Goal: Task Accomplishment & Management: Complete application form

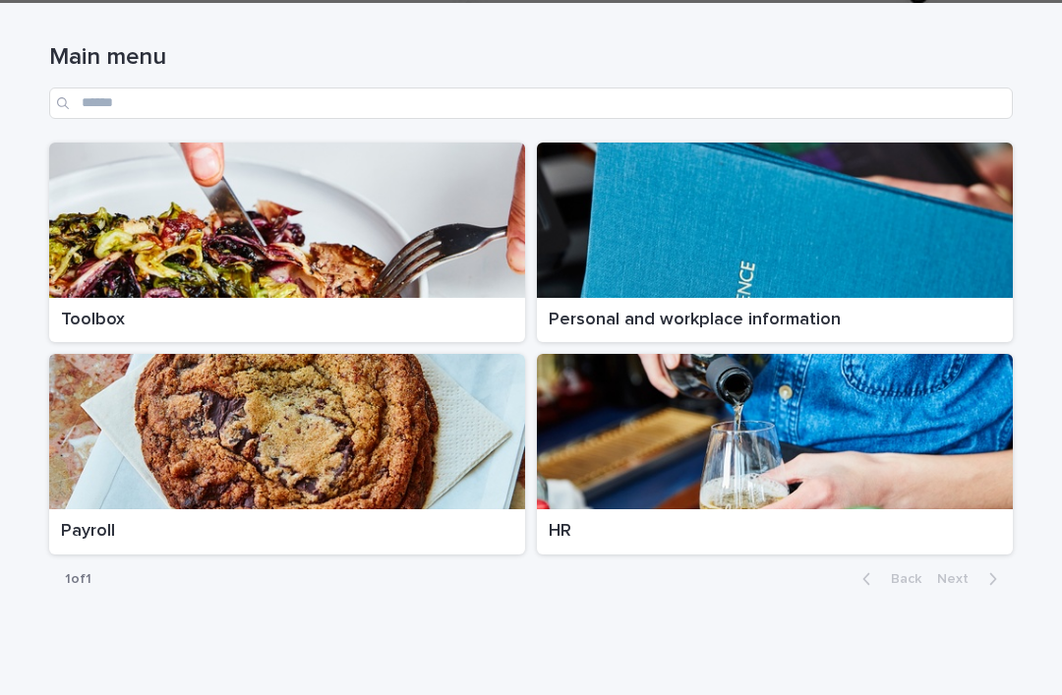
scroll to position [250, 0]
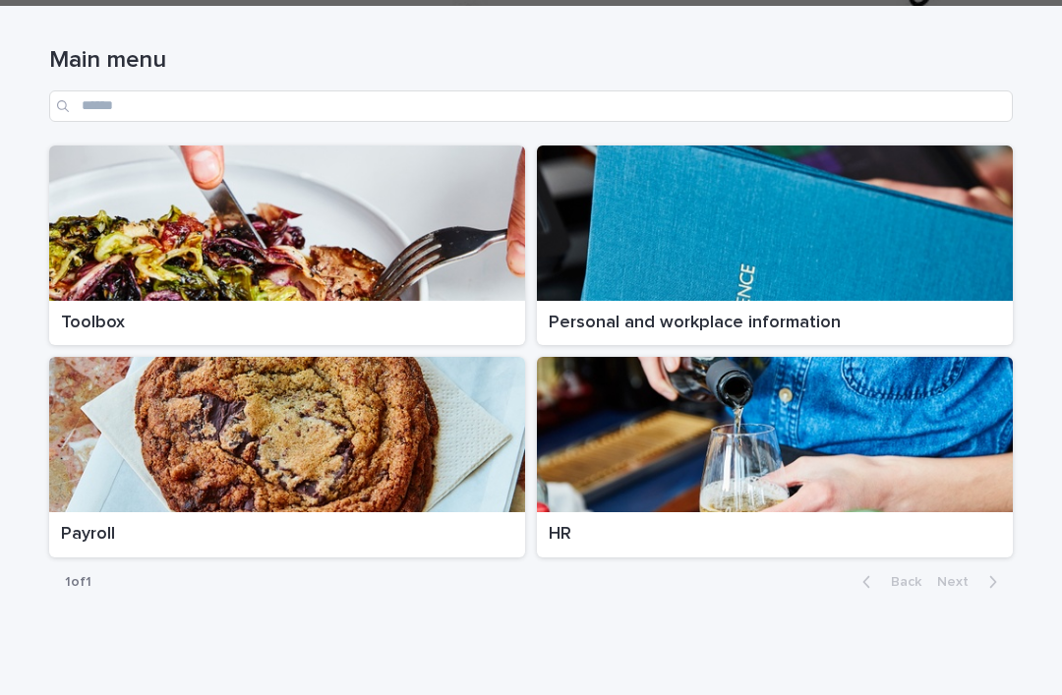
click at [303, 185] on div at bounding box center [287, 223] width 476 height 155
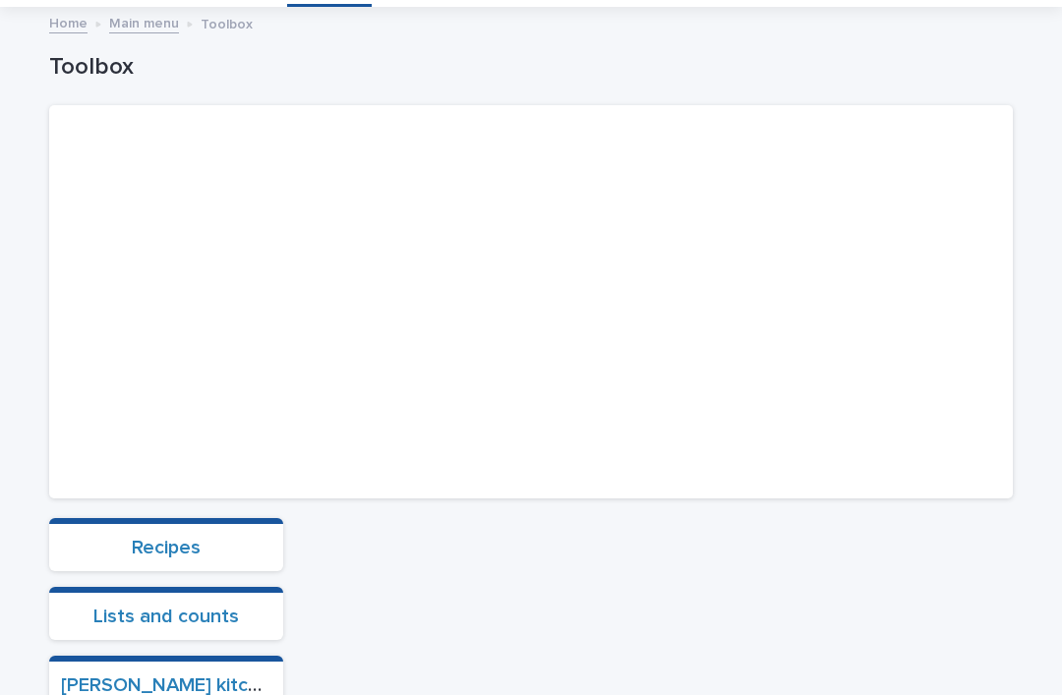
scroll to position [421, 0]
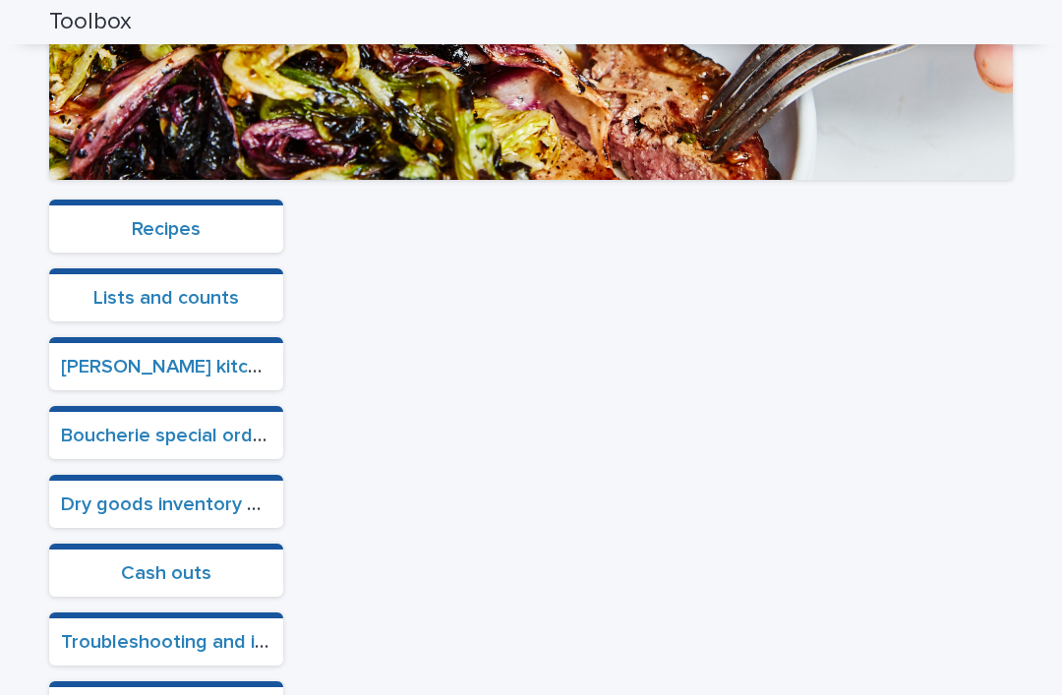
click at [209, 563] on link "Cash outs" at bounding box center [166, 573] width 90 height 20
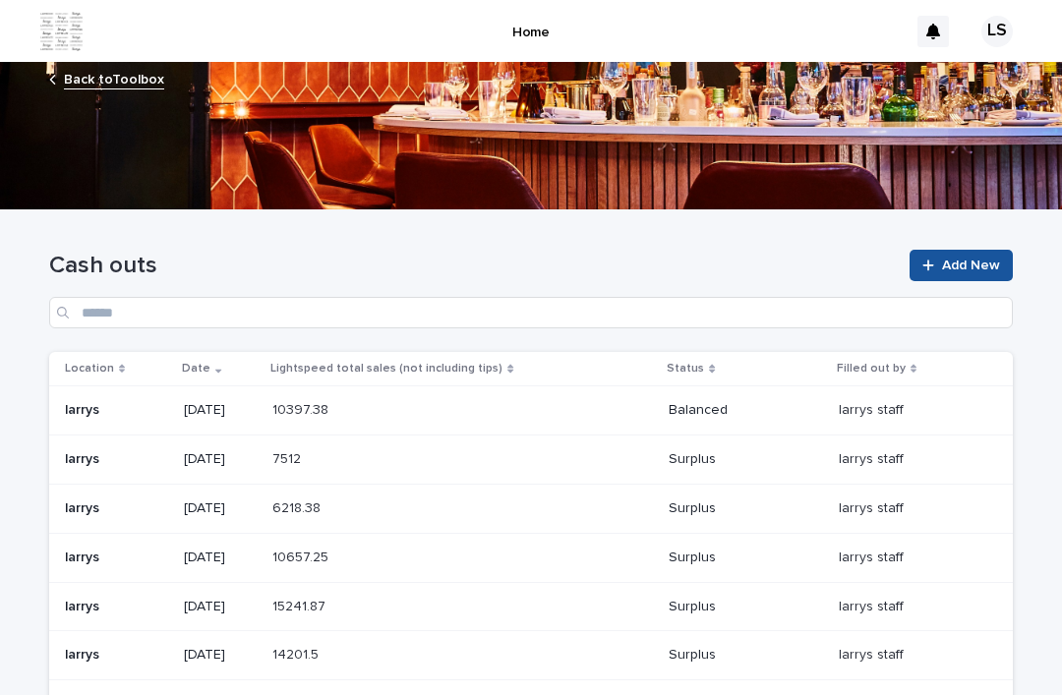
click at [934, 259] on icon at bounding box center [928, 266] width 12 height 14
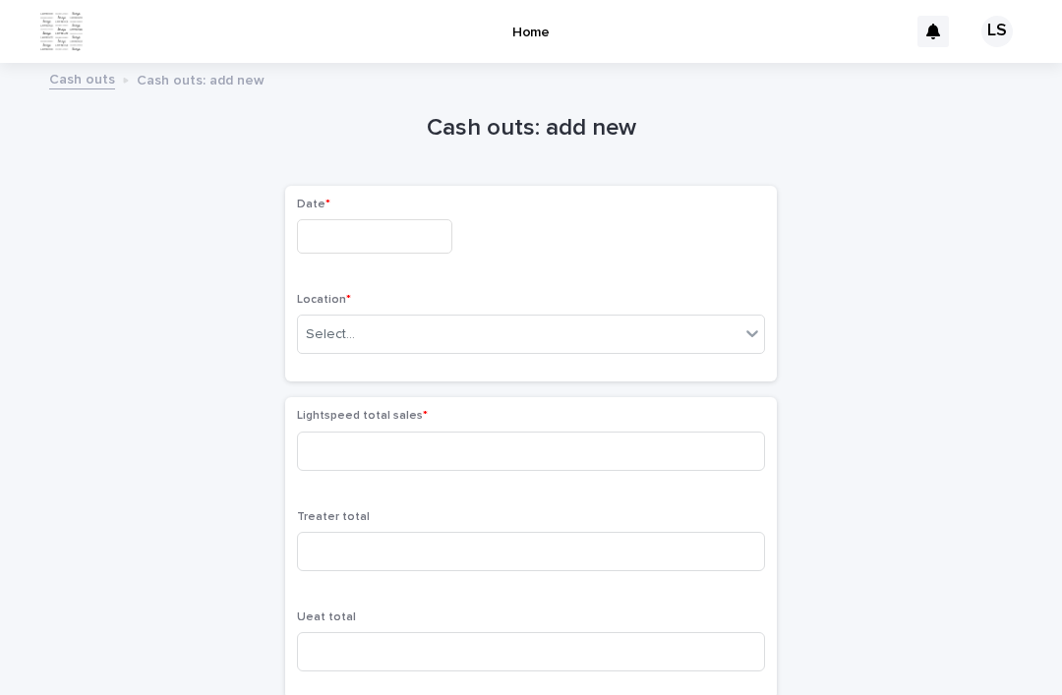
click at [310, 219] on input "text" at bounding box center [374, 236] width 155 height 34
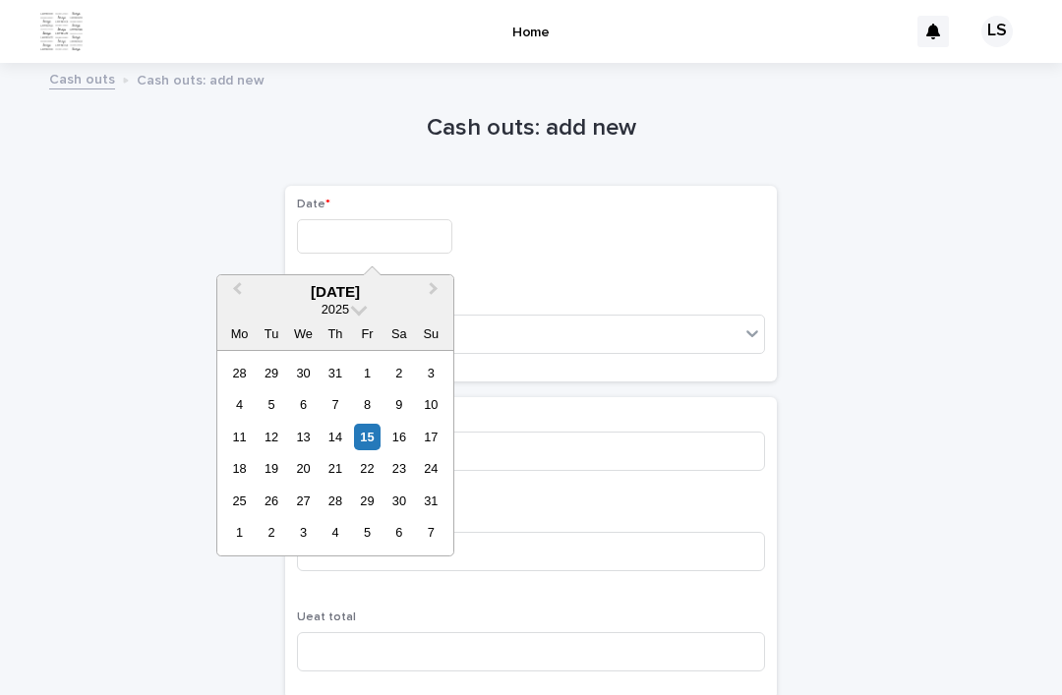
click at [278, 283] on div "[DATE]" at bounding box center [335, 292] width 236 height 18
click at [359, 424] on div "15" at bounding box center [367, 437] width 27 height 27
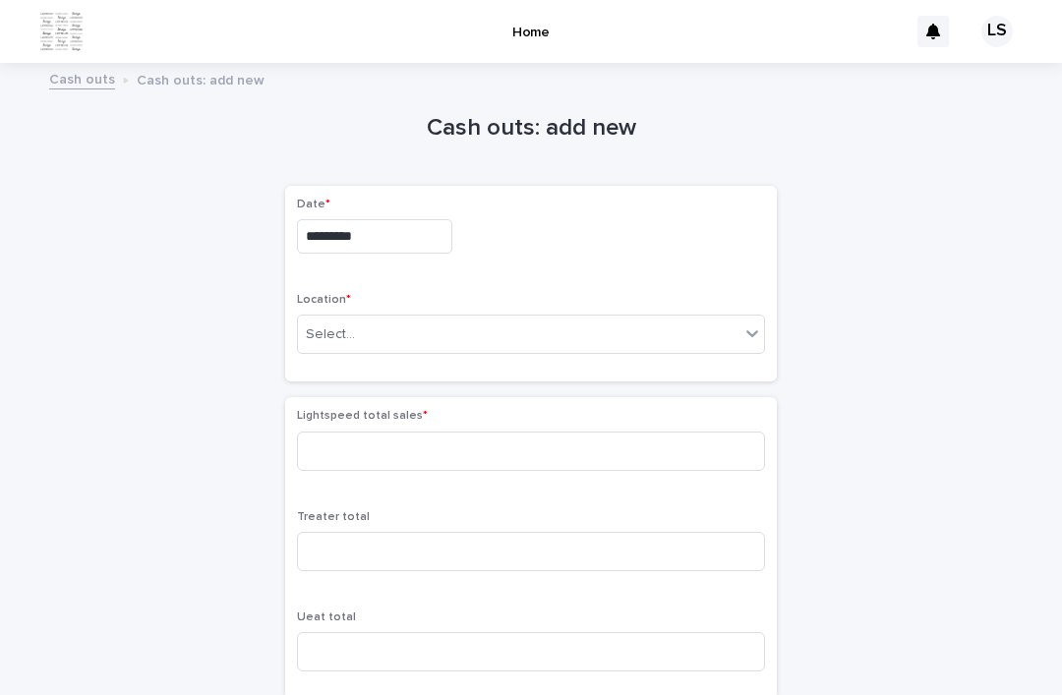
type input "*********"
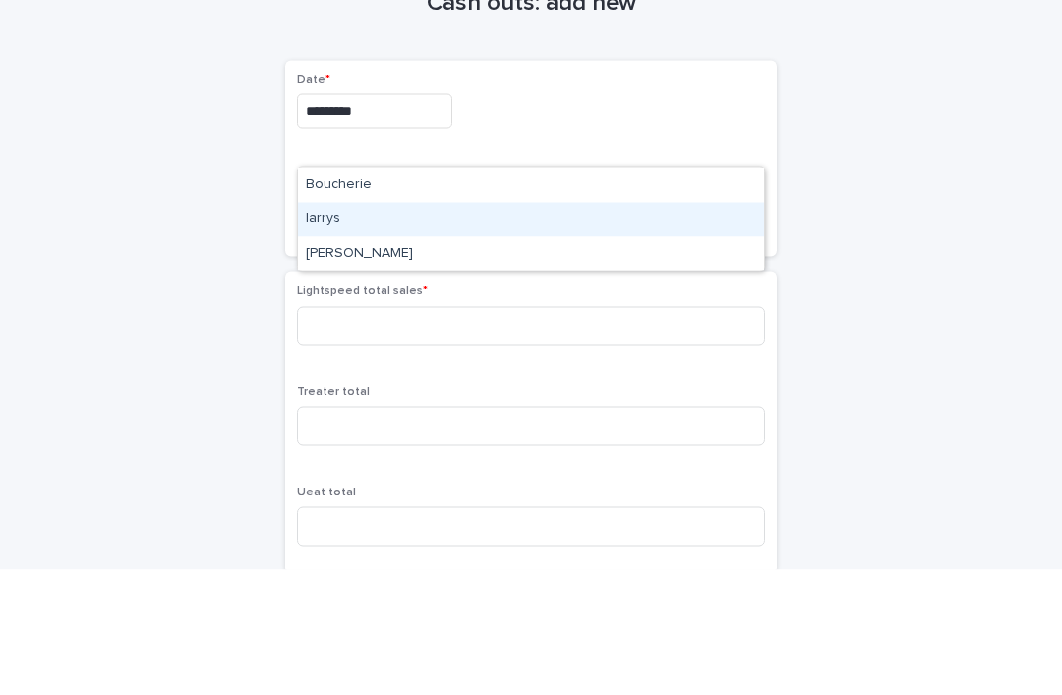
click at [322, 327] on div "larrys" at bounding box center [531, 344] width 466 height 34
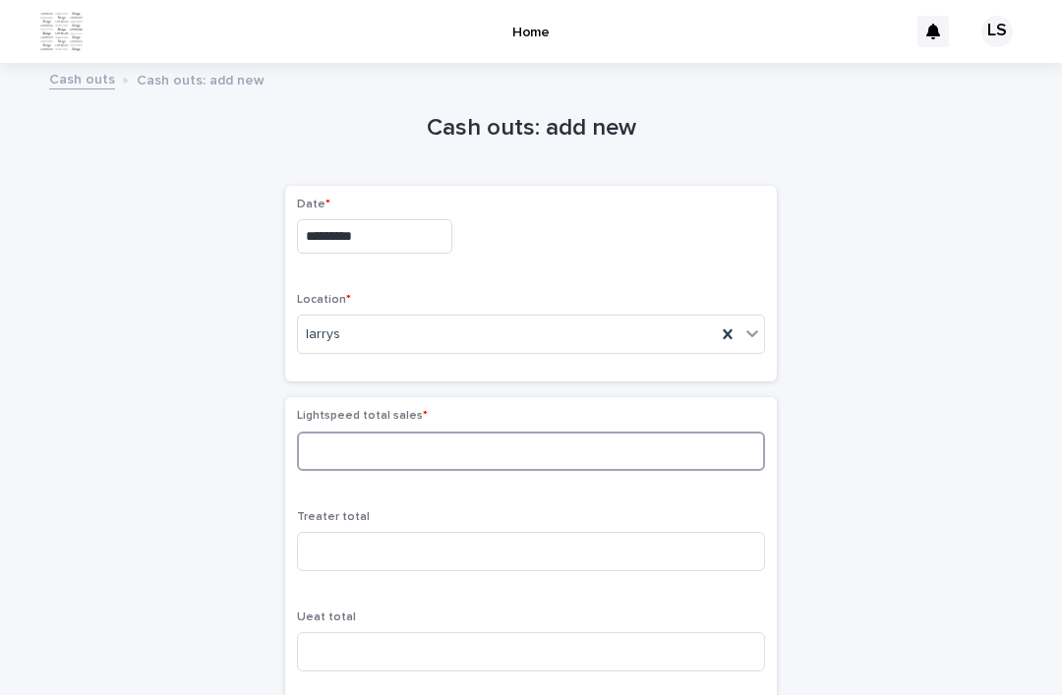
click at [344, 432] on input at bounding box center [531, 451] width 468 height 39
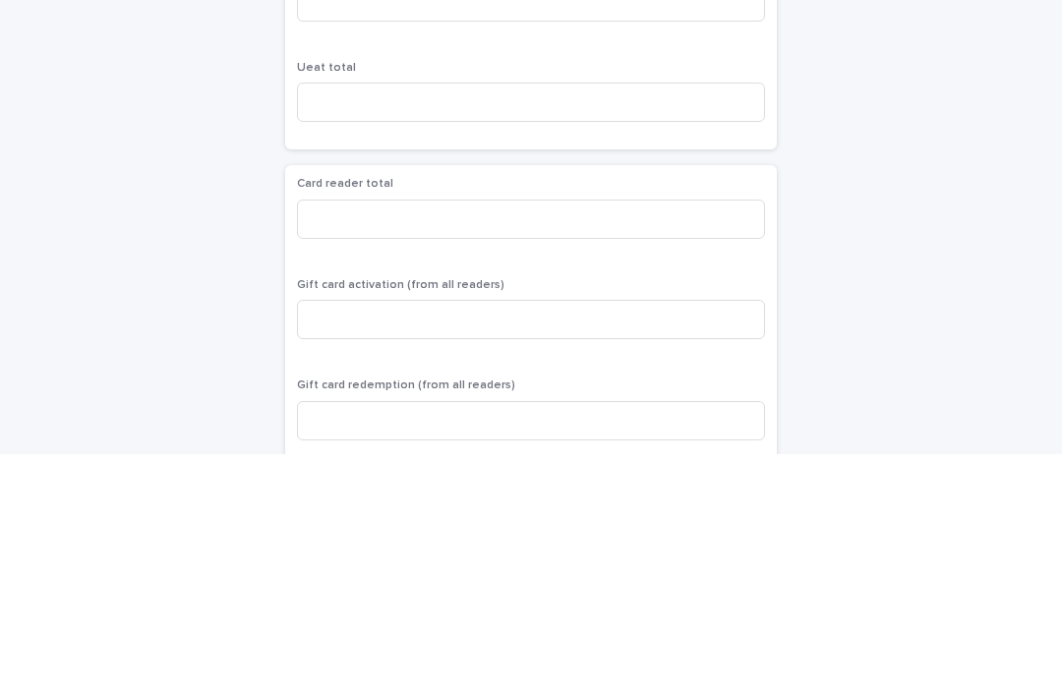
scroll to position [307, 0]
type input "********"
click at [328, 442] on input at bounding box center [531, 461] width 468 height 39
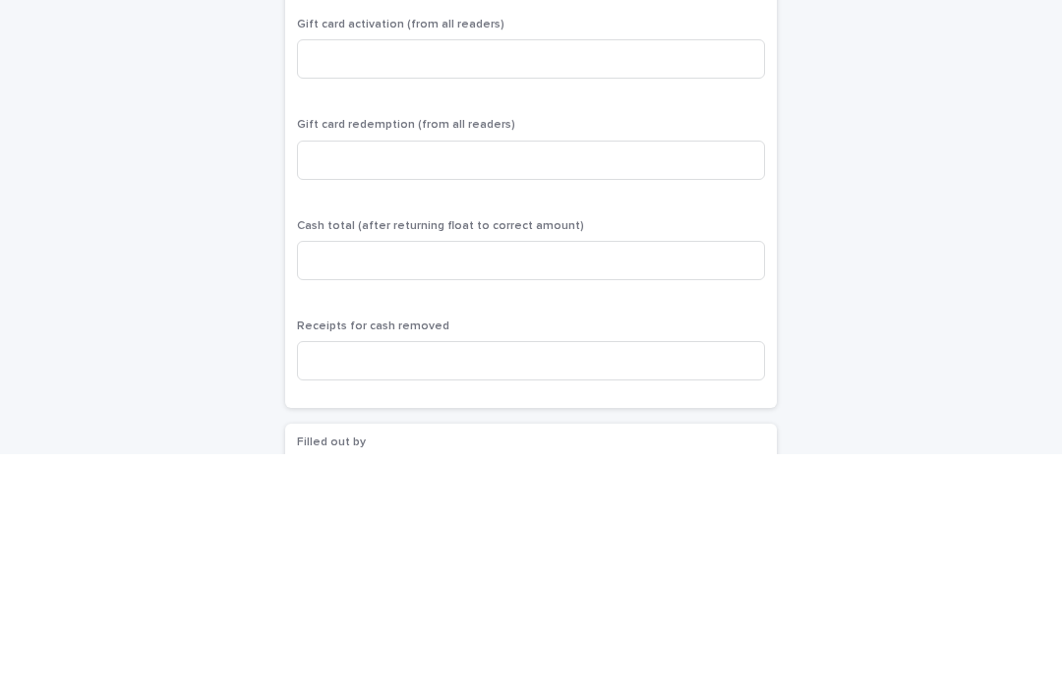
scroll to position [571, 0]
type input "********"
click at [335, 480] on input at bounding box center [531, 499] width 468 height 39
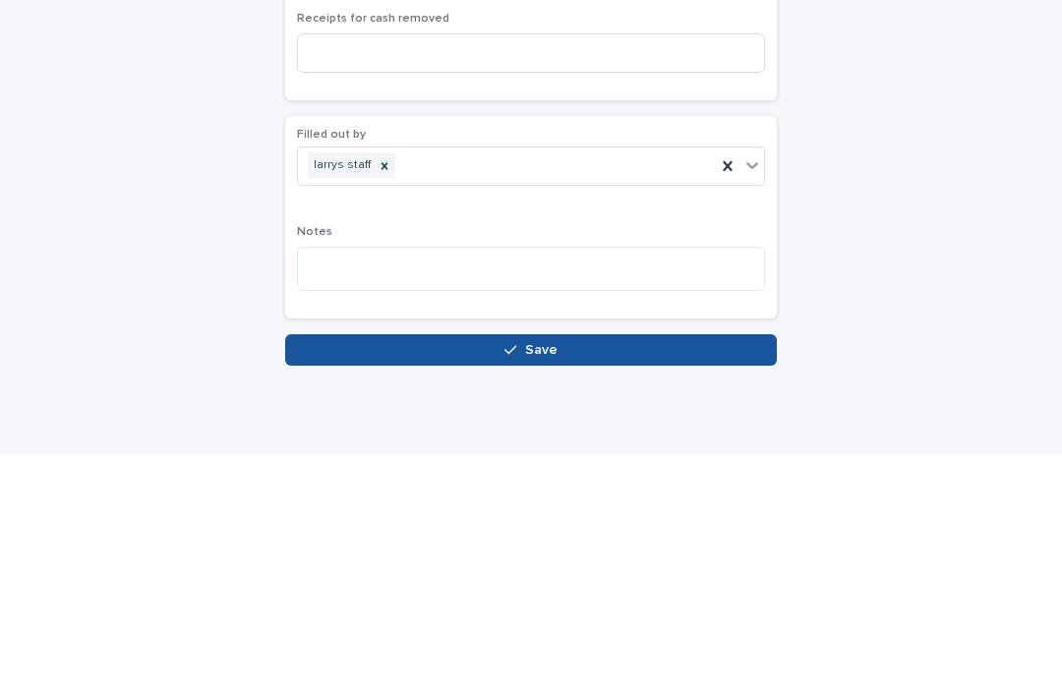
scroll to position [876, 0]
type input "*******"
click at [316, 576] on button "Save" at bounding box center [531, 591] width 492 height 31
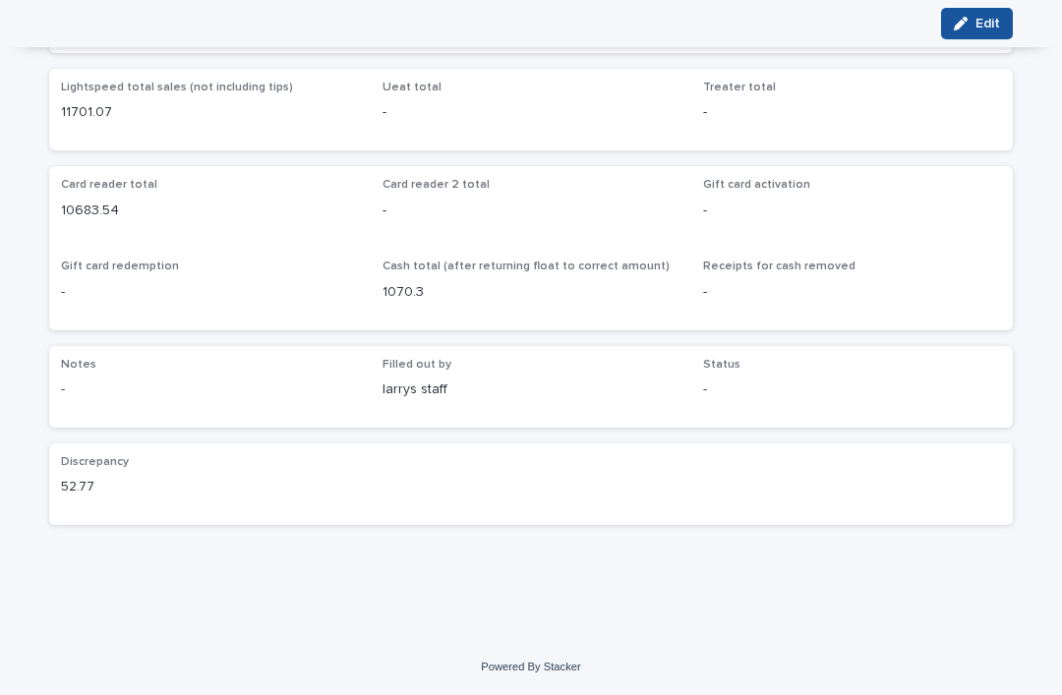
scroll to position [137, 0]
